Goal: Task Accomplishment & Management: Use online tool/utility

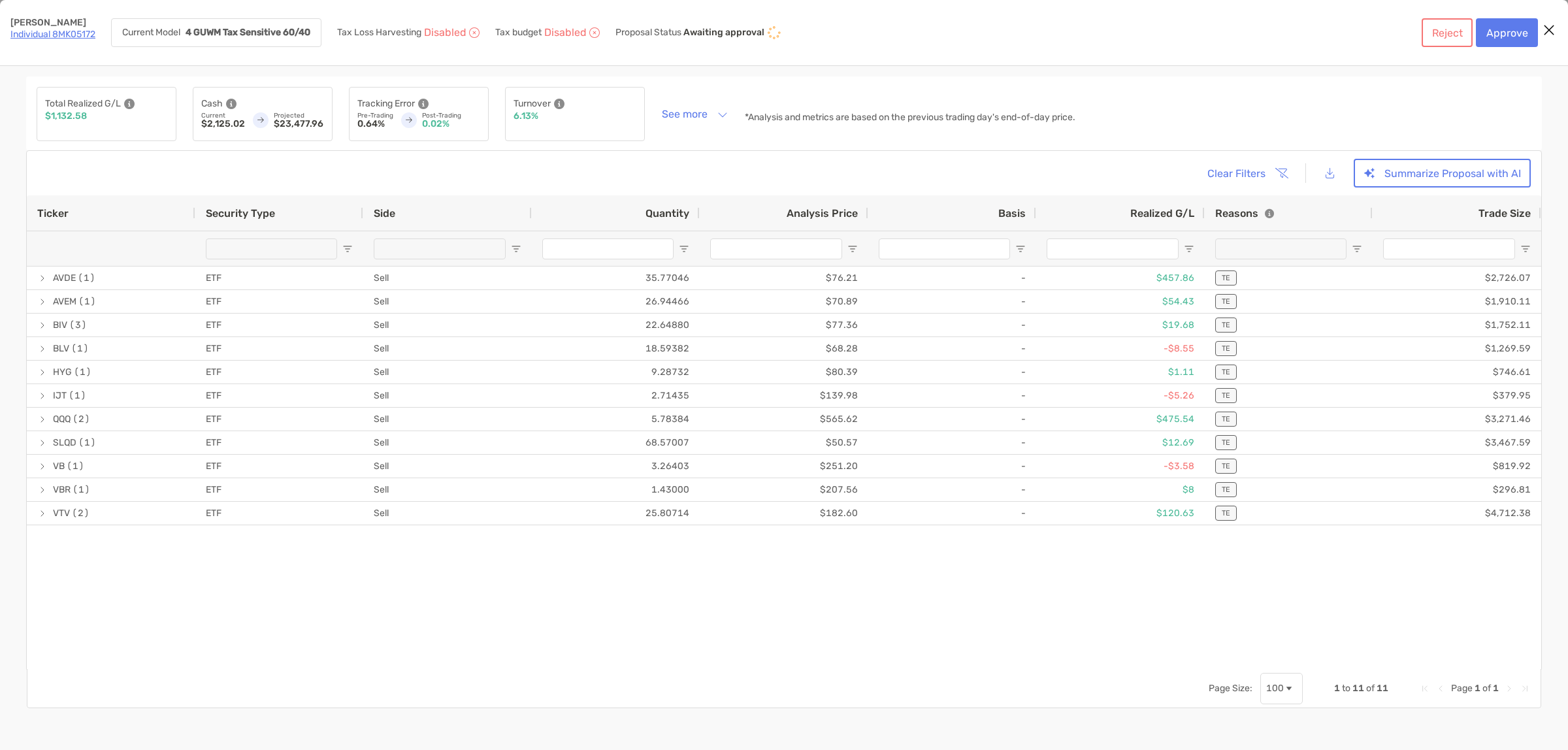
click at [1549, 33] on icon "Close modal" at bounding box center [1549, 30] width 12 height 16
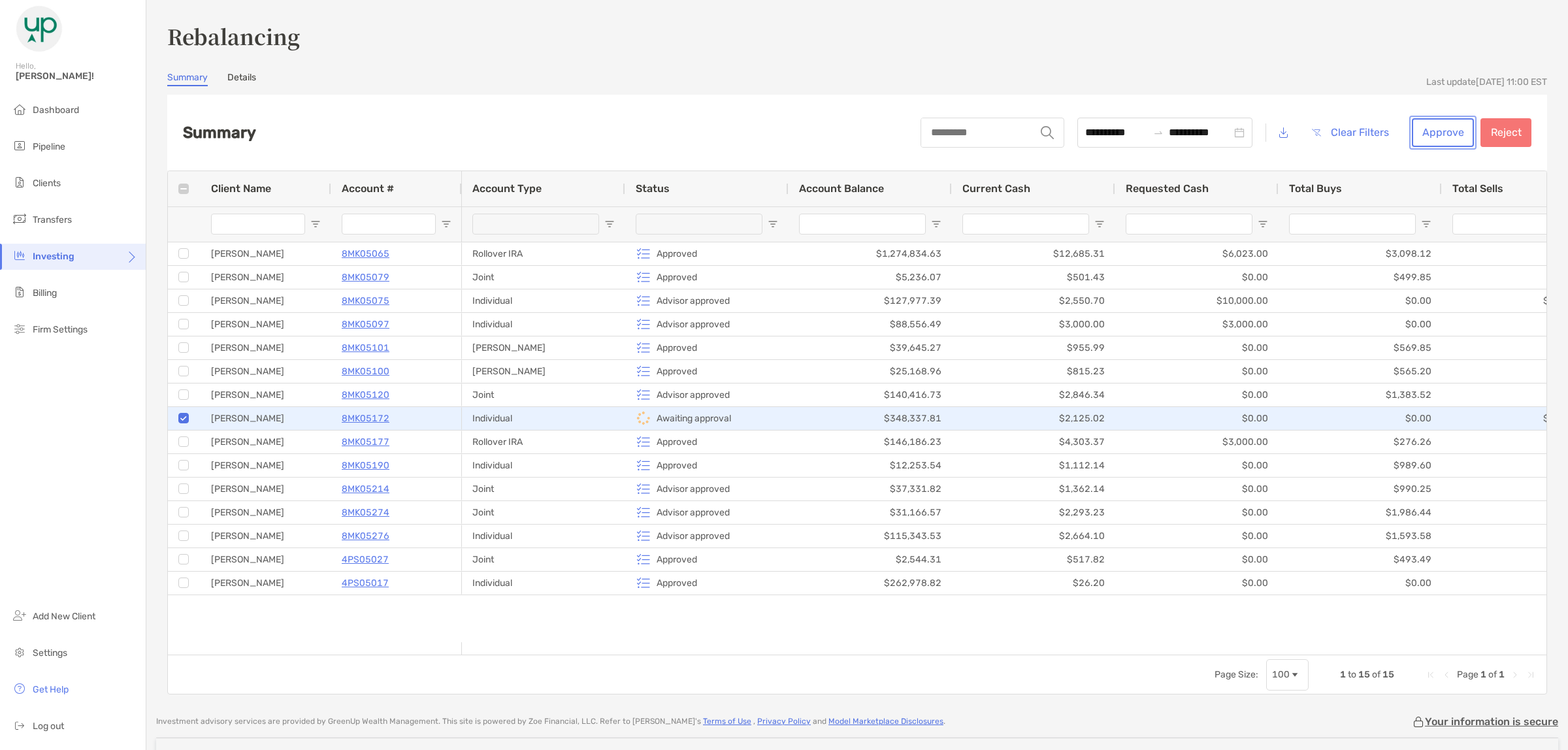
click at [1442, 123] on button "Approve" at bounding box center [1442, 132] width 62 height 29
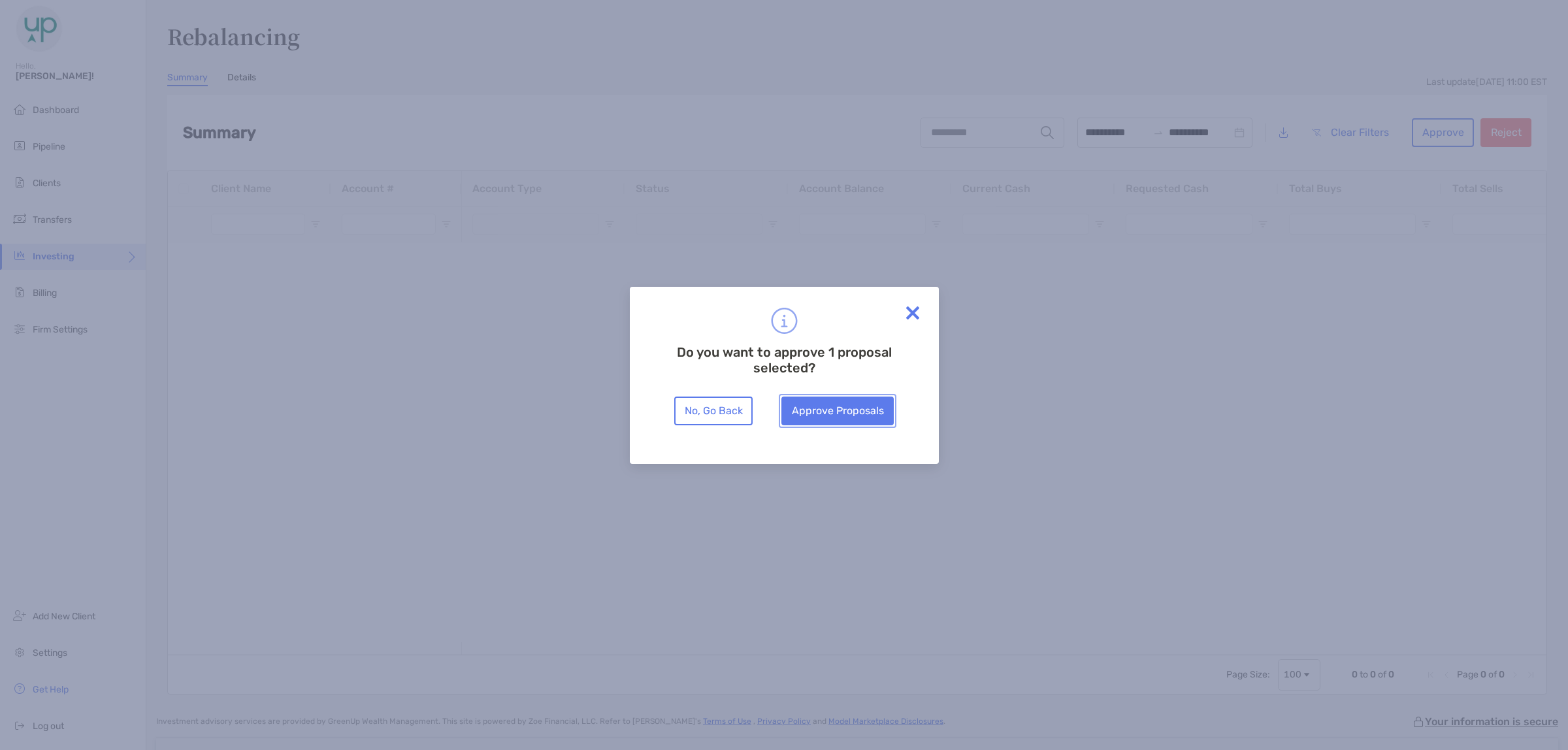
click at [868, 399] on button "Approve Proposals" at bounding box center [837, 411] width 112 height 29
